Goal: Task Accomplishment & Management: Manage account settings

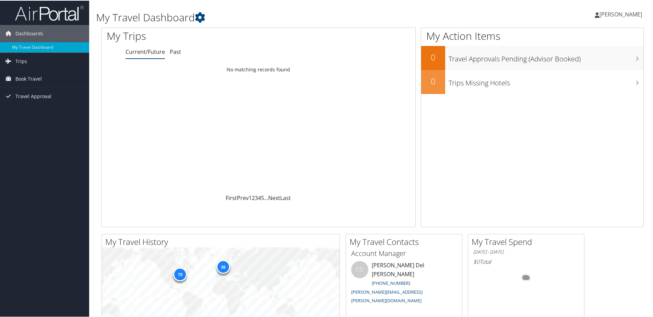
click at [610, 15] on span "[PERSON_NAME]" at bounding box center [621, 14] width 43 height 8
click at [596, 63] on link "View Travel Profile" at bounding box center [603, 61] width 77 height 12
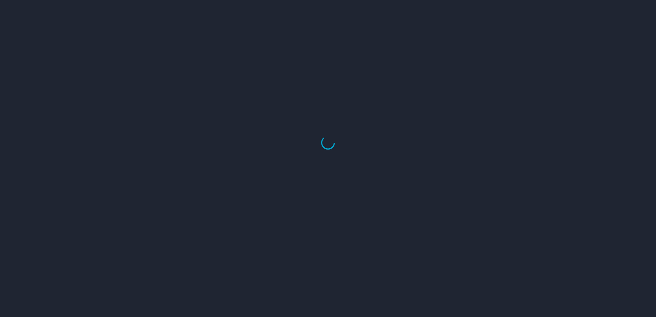
select select "US"
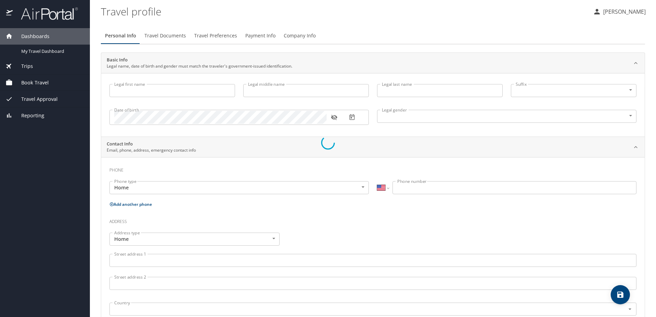
type input "[PERSON_NAME]"
type input "[DEMOGRAPHIC_DATA]"
type input "[PERSON_NAME]"
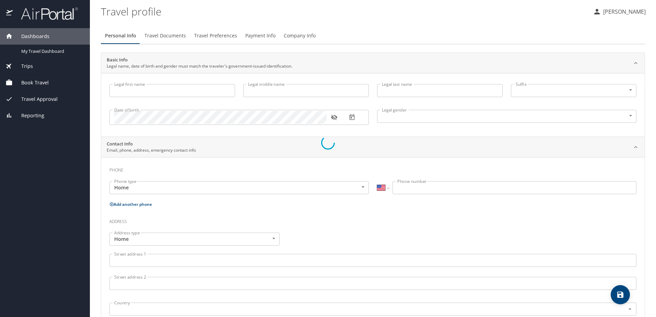
type input "[PERSON_NAME]"
type input "[PHONE_NUMBER]"
select select "SC"
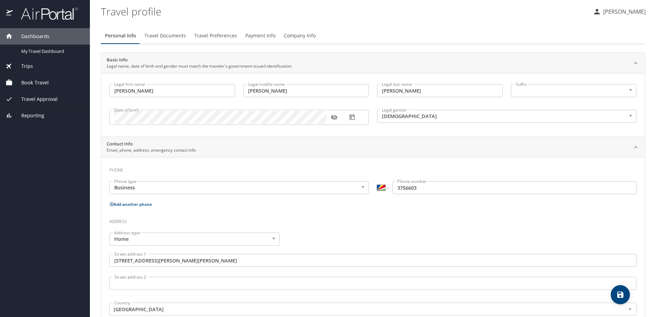
select select "US"
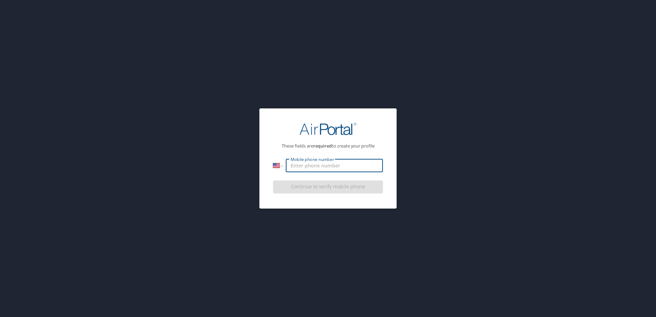
click at [357, 167] on input "Mobile phone number" at bounding box center [334, 165] width 97 height 13
type input "[PHONE_NUMBER]"
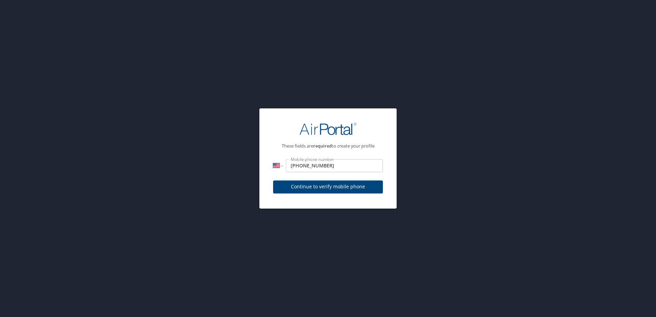
click at [335, 191] on div "Continue to verify mobile phone" at bounding box center [328, 189] width 110 height 23
click at [336, 187] on span "Continue to verify mobile phone" at bounding box center [328, 187] width 99 height 9
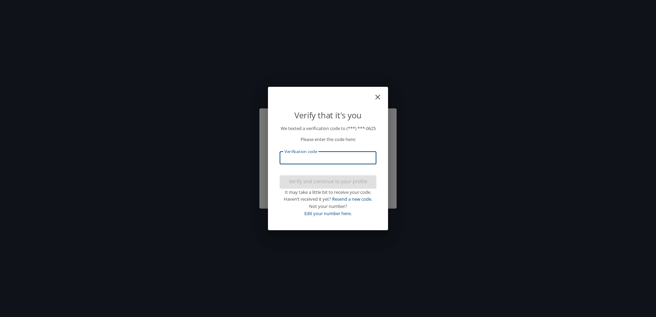
click at [337, 164] on input "Verification code" at bounding box center [328, 157] width 97 height 13
type input "718436"
click at [331, 183] on span "Verify and continue to your profile" at bounding box center [328, 181] width 86 height 9
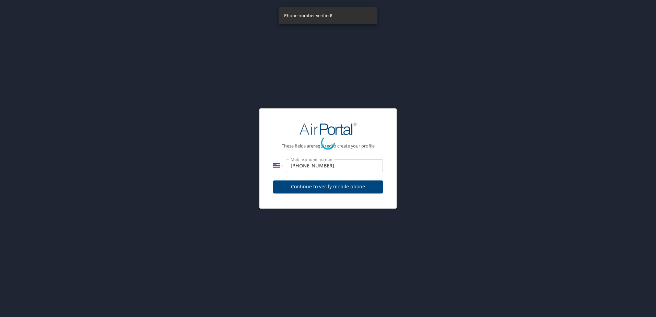
select select "US"
select select "SC"
select select "US"
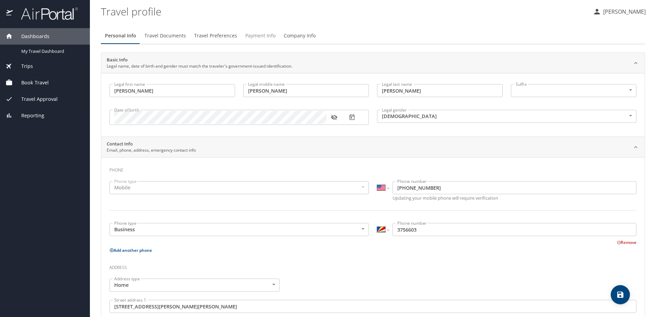
click at [256, 32] on span "Payment Info" at bounding box center [260, 36] width 30 height 9
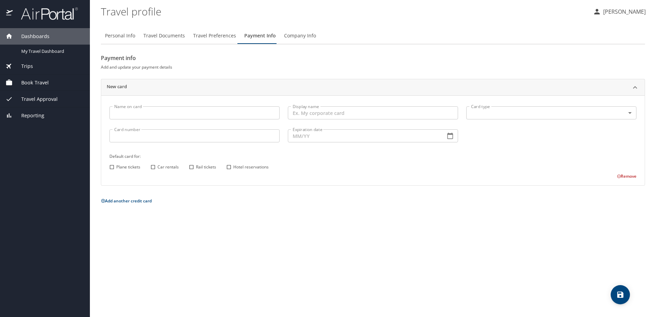
click at [218, 118] on input "Name on card" at bounding box center [194, 112] width 170 height 13
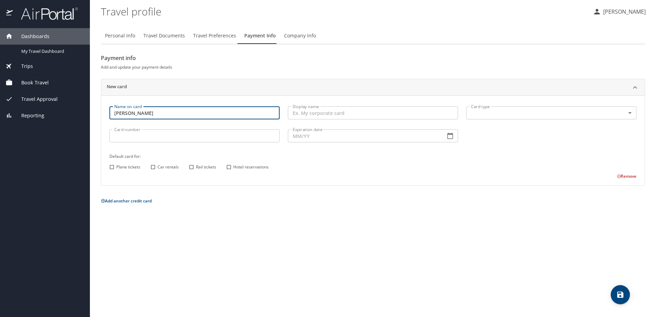
type input "[PERSON_NAME]"
click at [303, 112] on input "Display name" at bounding box center [373, 112] width 170 height 13
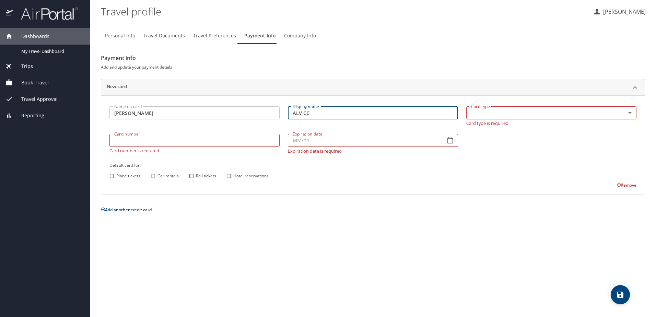
type input "ALV CC"
click at [484, 117] on body "Dashboards My Travel Dashboard Trips Current / Future Trips Past Trips Trips Mi…" at bounding box center [328, 158] width 656 height 317
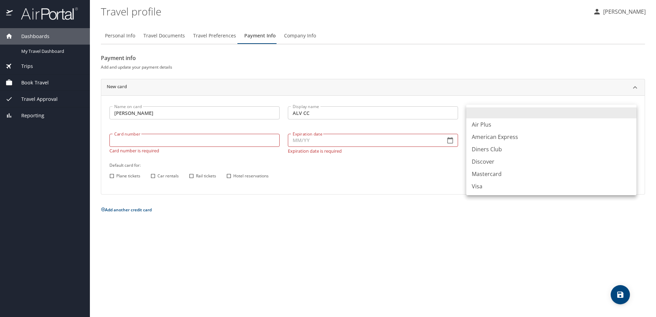
click at [475, 187] on li "Visa" at bounding box center [551, 186] width 170 height 12
type input "VI"
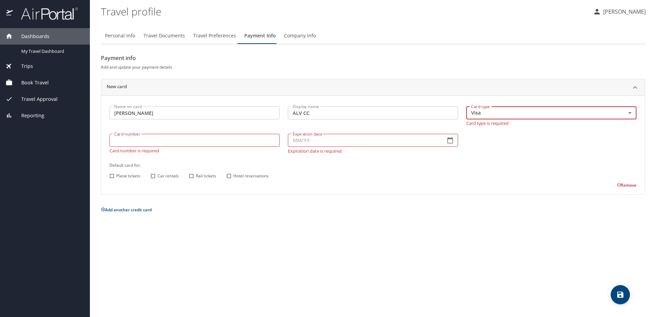
click at [151, 141] on input "Card number" at bounding box center [194, 140] width 170 height 13
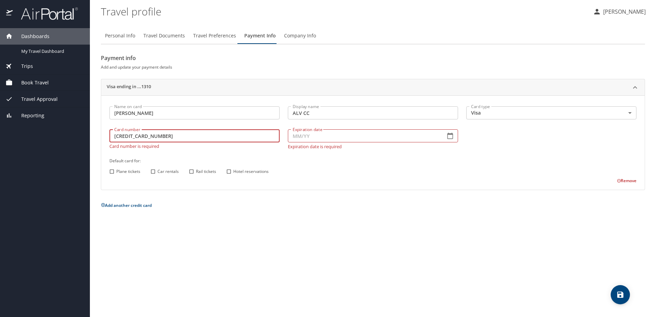
type input "[CREDIT_CARD_NUMBER]"
click at [328, 137] on input "Expiration date" at bounding box center [364, 135] width 152 height 13
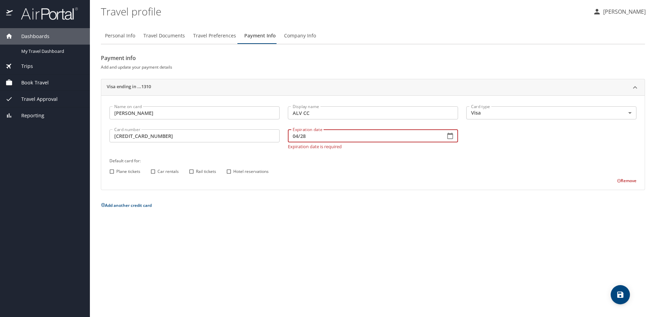
type input "04/28"
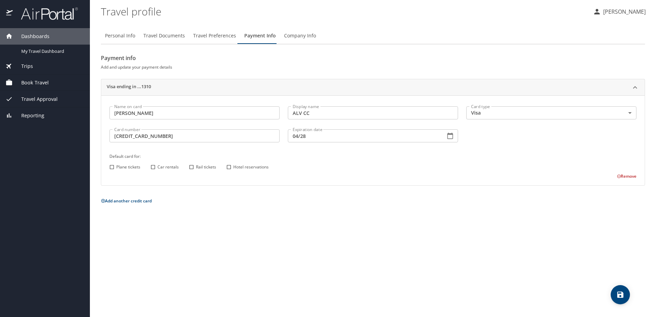
click at [111, 173] on div "Name on card [PERSON_NAME] Name on card Display name ALV CC Display name Card t…" at bounding box center [372, 141] width 535 height 78
click at [151, 168] on input "Car rentals" at bounding box center [153, 167] width 9 height 9
checkbox input "true"
click at [220, 169] on div "Plane tickets Car rentals Rail tickets Hotel reservations" at bounding box center [371, 167] width 529 height 9
click at [227, 165] on input "Hotel reservations" at bounding box center [228, 167] width 9 height 9
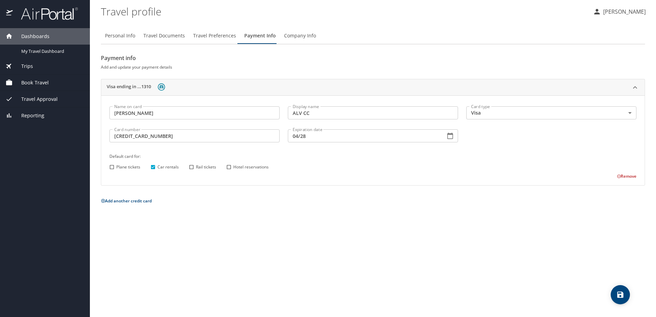
checkbox input "true"
click at [113, 167] on input "Plane tickets" at bounding box center [111, 167] width 9 height 9
checkbox input "true"
click at [618, 294] on icon "save" at bounding box center [620, 295] width 8 height 8
click at [630, 11] on p "[PERSON_NAME]" at bounding box center [623, 12] width 45 height 8
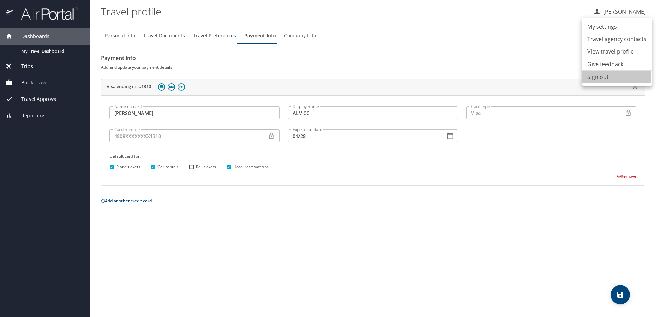
click at [599, 79] on li "Sign out" at bounding box center [617, 77] width 70 height 12
